Goal: Task Accomplishment & Management: Use online tool/utility

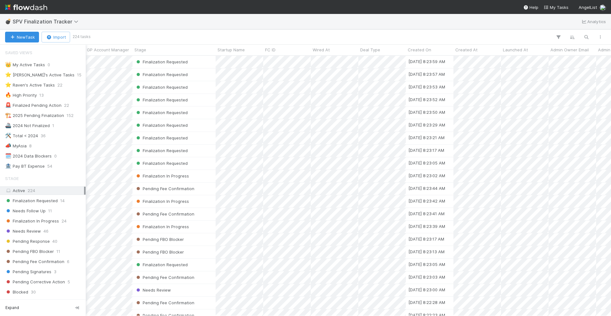
scroll to position [165, 0]
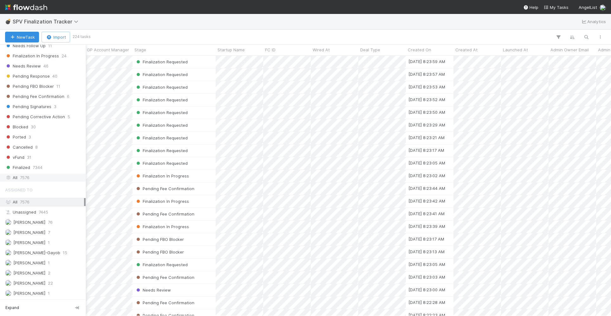
click at [18, 177] on div "All 7576" at bounding box center [44, 178] width 79 height 8
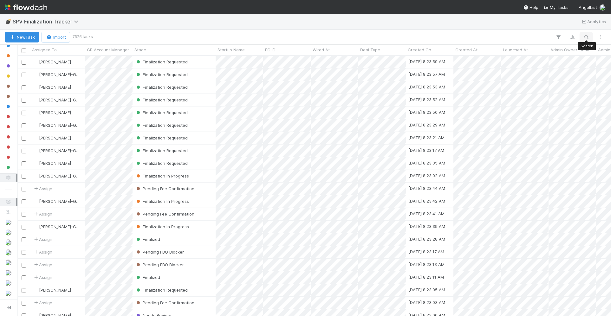
scroll to position [260, 593]
click at [586, 35] on icon "button" at bounding box center [586, 37] width 6 height 6
type input "aviate"
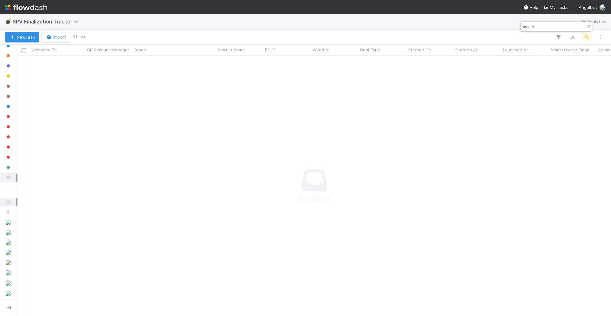
click at [590, 26] on icon "button" at bounding box center [588, 27] width 6 height 4
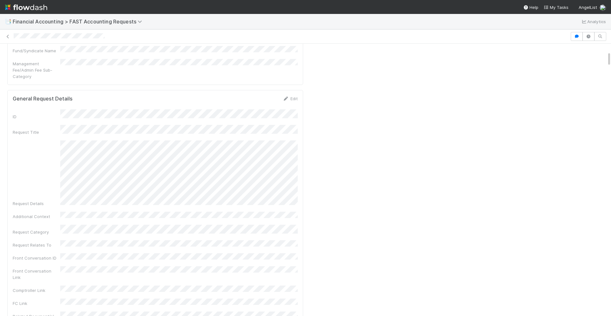
scroll to position [266, 0]
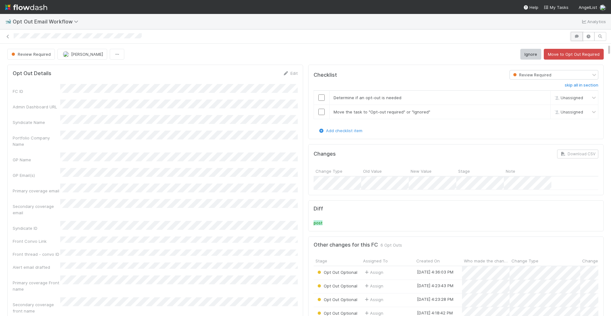
click at [577, 33] on button "button" at bounding box center [576, 36] width 12 height 9
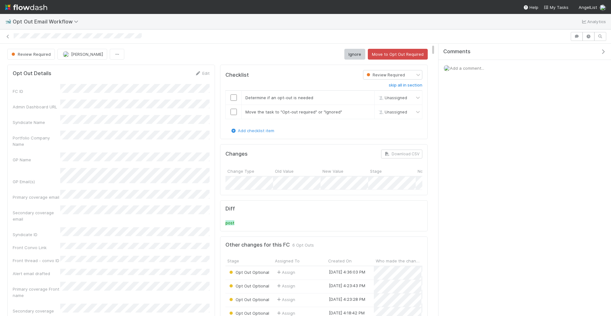
click at [505, 67] on div "Add a comment..." at bounding box center [524, 68] width 172 height 16
click at [483, 67] on span "Add a comment..." at bounding box center [467, 68] width 34 height 5
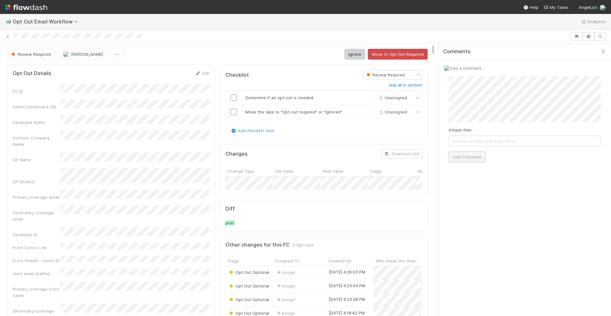
click at [468, 154] on button "Add Comment" at bounding box center [466, 156] width 37 height 11
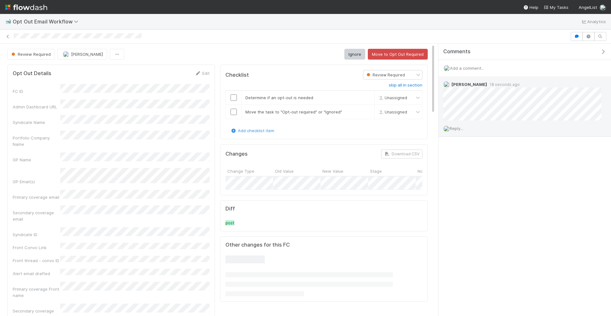
click at [463, 131] on span "Reply..." at bounding box center [456, 128] width 14 height 5
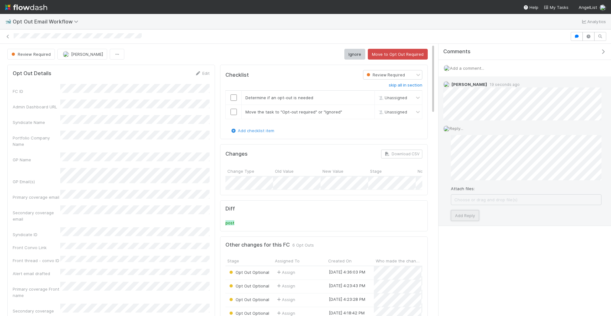
click at [458, 213] on button "Add Reply" at bounding box center [465, 215] width 28 height 11
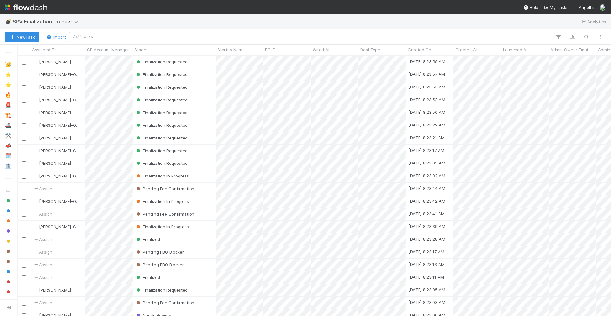
scroll to position [165, 0]
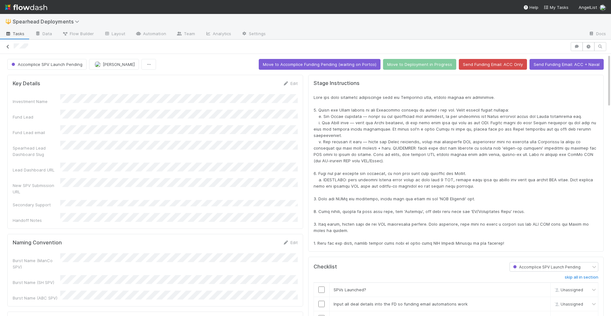
click at [8, 49] on link at bounding box center [8, 46] width 6 height 6
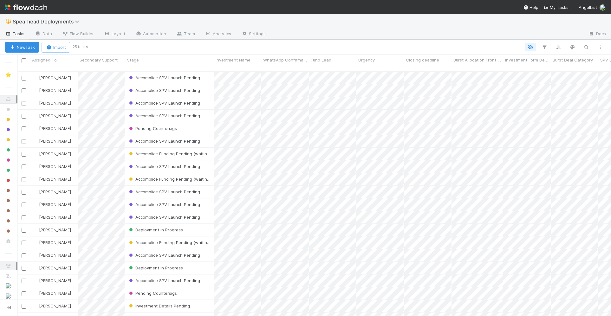
scroll to position [250, 593]
click at [206, 110] on div "Accomplice SPV Launch Pending" at bounding box center [169, 116] width 88 height 12
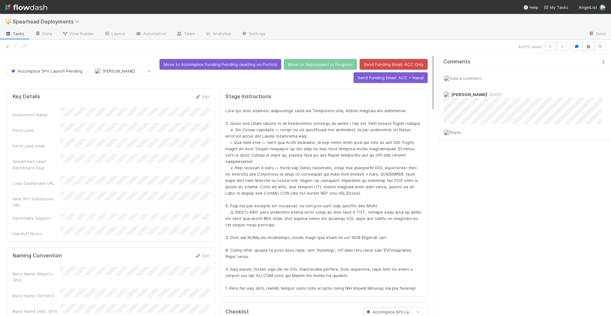
click at [494, 190] on div "Comments Add a comment... Cody Maldonado 1 week ago Reply..." at bounding box center [524, 185] width 172 height 262
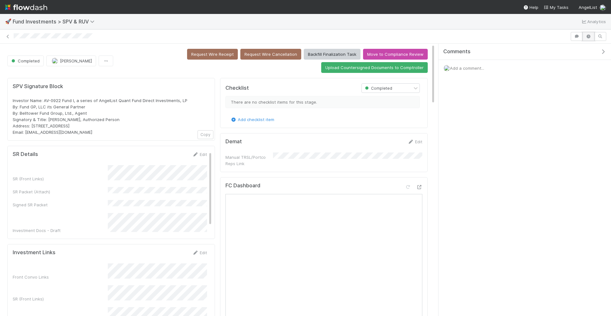
click at [586, 37] on icon "button" at bounding box center [588, 37] width 6 height 4
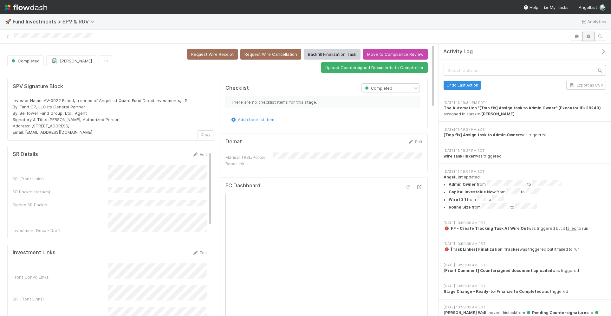
click at [588, 36] on icon "button" at bounding box center [588, 37] width 6 height 4
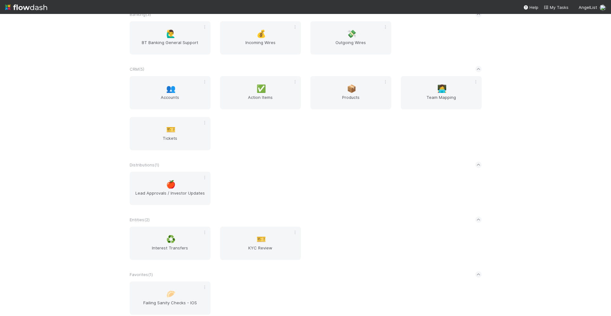
scroll to position [1433, 0]
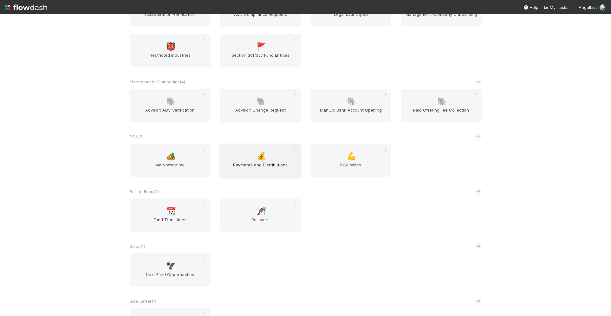
click at [228, 170] on span "Payments and Distributions" at bounding box center [260, 168] width 76 height 13
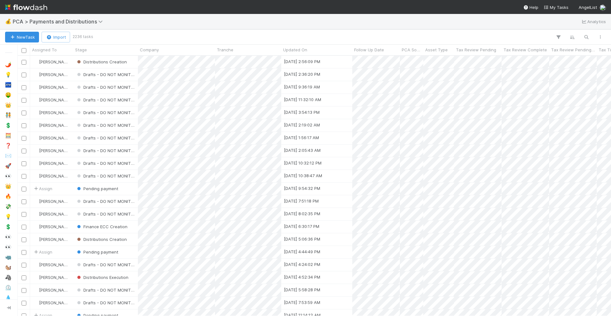
scroll to position [260, 593]
click at [583, 35] on icon "button" at bounding box center [586, 37] width 6 height 6
type input "[DOMAIN_NAME]"
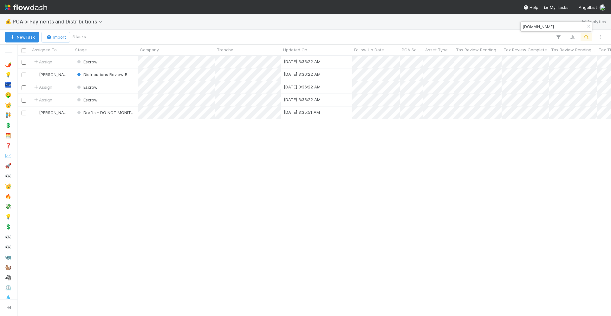
click at [337, 160] on div "Assign Escrow [DATE] 3:36:22 AM [DATE] 1:51:31 AM 1 0 0 0 0 [PERSON_NAME] Distr…" at bounding box center [313, 186] width 593 height 260
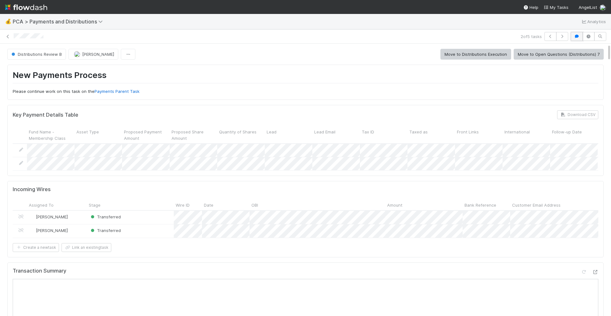
click at [574, 39] on button "button" at bounding box center [576, 36] width 12 height 9
